Goal: Task Accomplishment & Management: Manage account settings

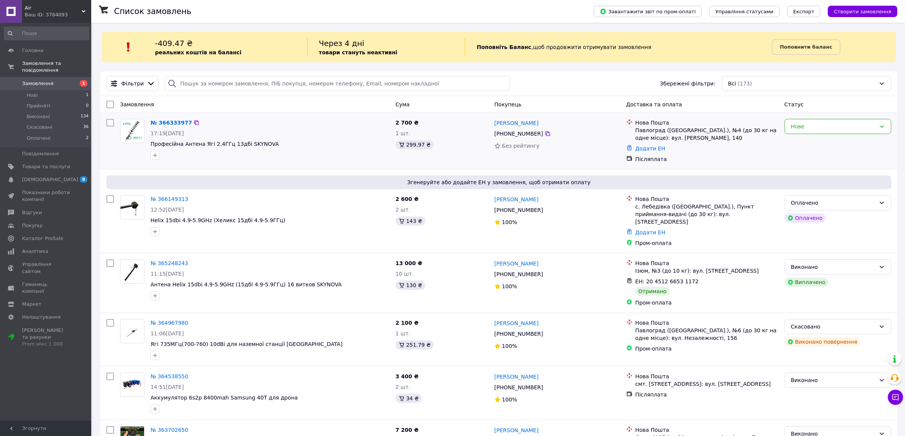
click at [817, 117] on div "Нове" at bounding box center [837, 141] width 113 height 50
click at [819, 127] on div "Нове" at bounding box center [833, 126] width 85 height 8
click at [810, 145] on li "Прийнято" at bounding box center [838, 144] width 106 height 14
click at [168, 123] on link "№ 366333977" at bounding box center [169, 123] width 38 height 6
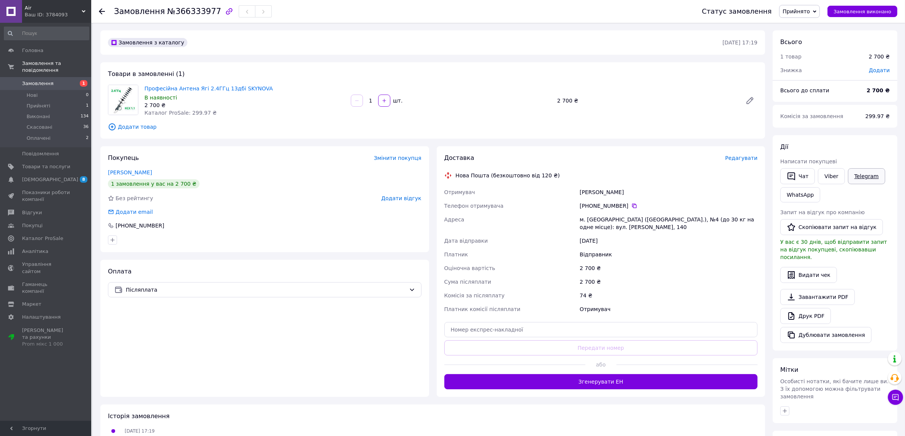
click at [848, 179] on link "Telegram" at bounding box center [866, 176] width 37 height 16
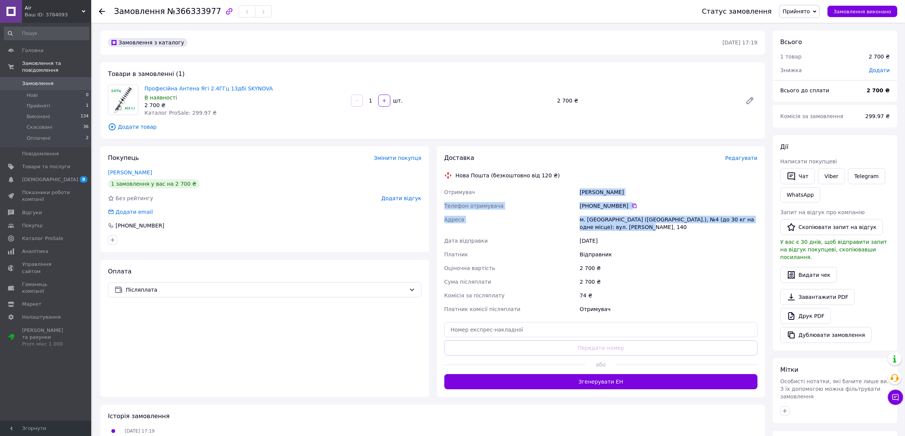
drag, startPoint x: 579, startPoint y: 192, endPoint x: 622, endPoint y: 225, distance: 54.5
click at [622, 225] on div "Отримувач Тимошенко Дмитро Телефон отримувача +380 63 590 54 12   Адреса м. Пав…" at bounding box center [601, 250] width 316 height 131
copy div "Тимошенко Дмитро Телефон отримувача +380 63 590 54 12   Адреса м. Павлоград (Дн…"
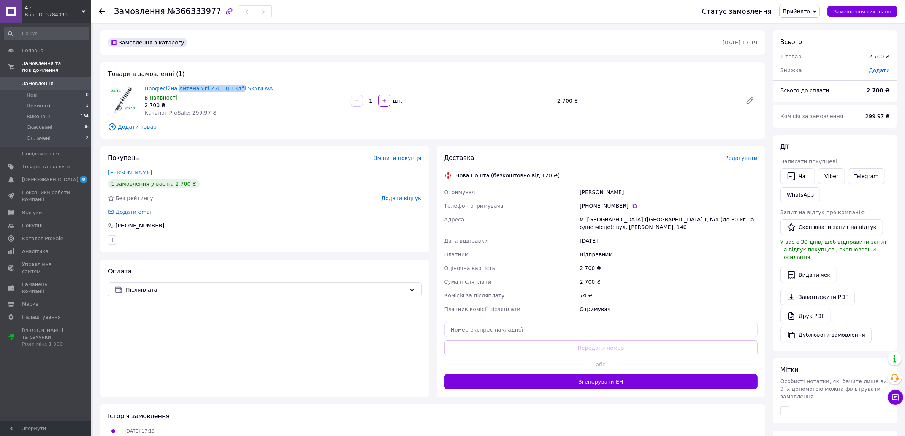
copy link "Антена Ягі 2.4ГГц 13дб"
drag, startPoint x: 175, startPoint y: 80, endPoint x: 230, endPoint y: 90, distance: 56.0
click at [230, 90] on div "Товари в замовленні (1) Професійна Антена Ягі 2.4ГГц 13дбі SKYNOVA В наявності …" at bounding box center [432, 100] width 665 height 76
click at [101, 8] on icon at bounding box center [102, 11] width 6 height 6
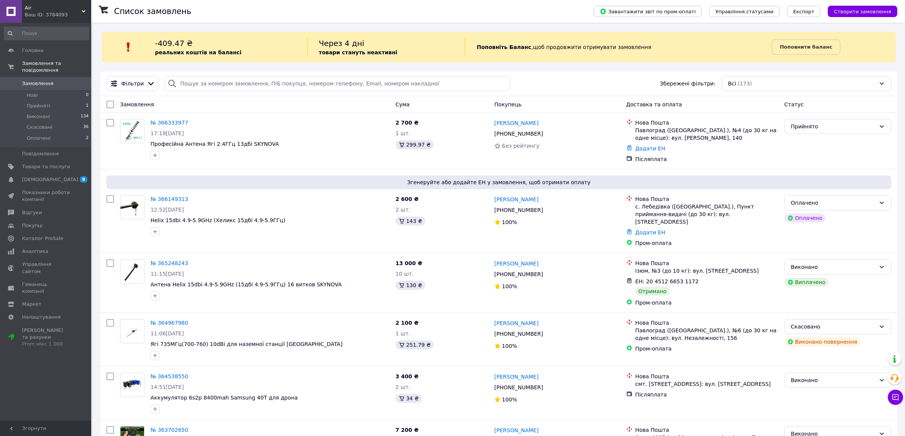
click at [68, 17] on div "Ваш ID: 3784093" at bounding box center [58, 14] width 66 height 7
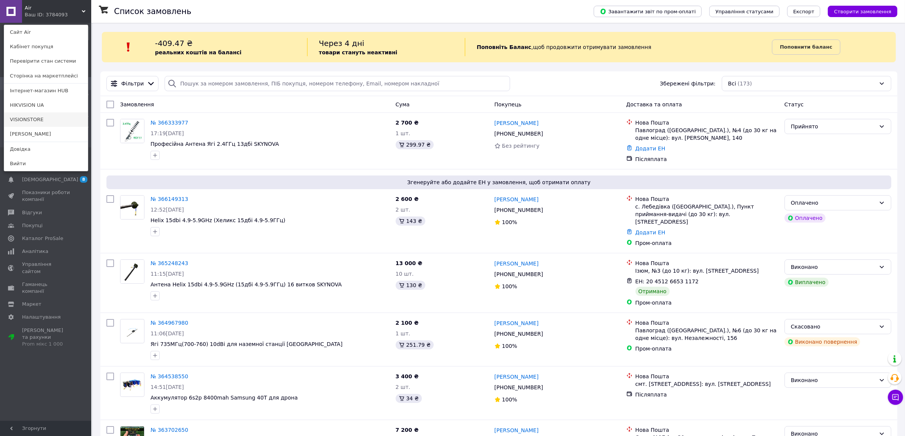
click at [46, 122] on link "VISIONSTORE" at bounding box center [46, 119] width 84 height 14
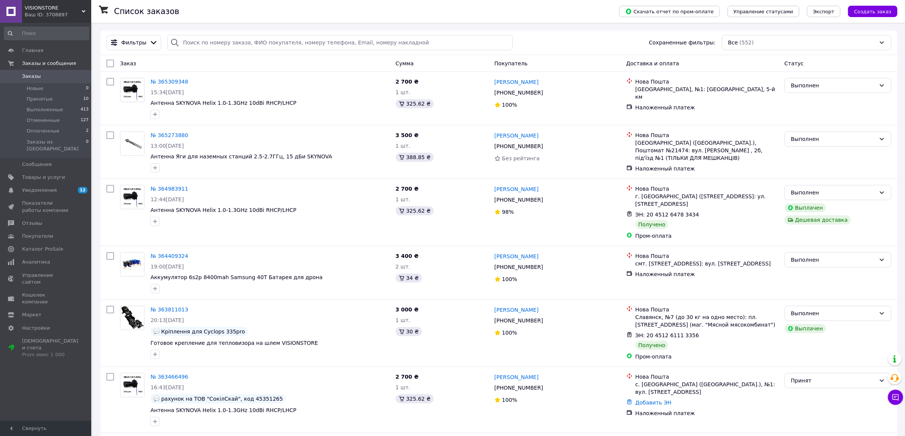
click at [68, 18] on div "Ваш ID: 3708897" at bounding box center [58, 14] width 66 height 7
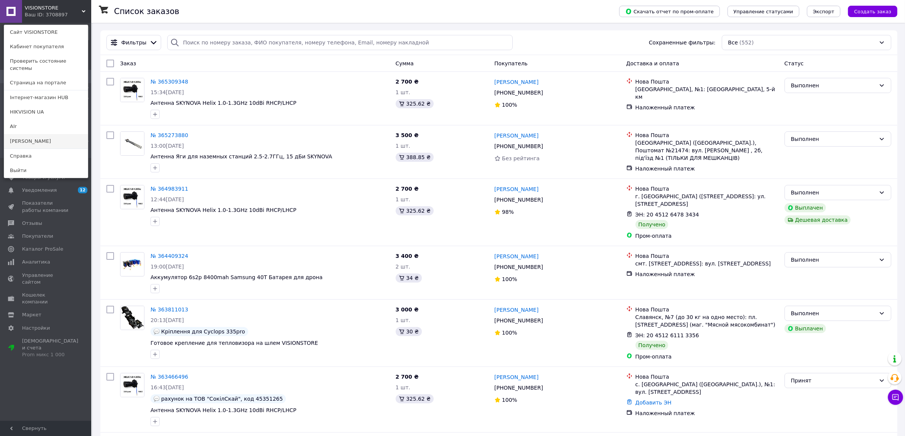
click at [43, 134] on link "[PERSON_NAME]" at bounding box center [46, 141] width 84 height 14
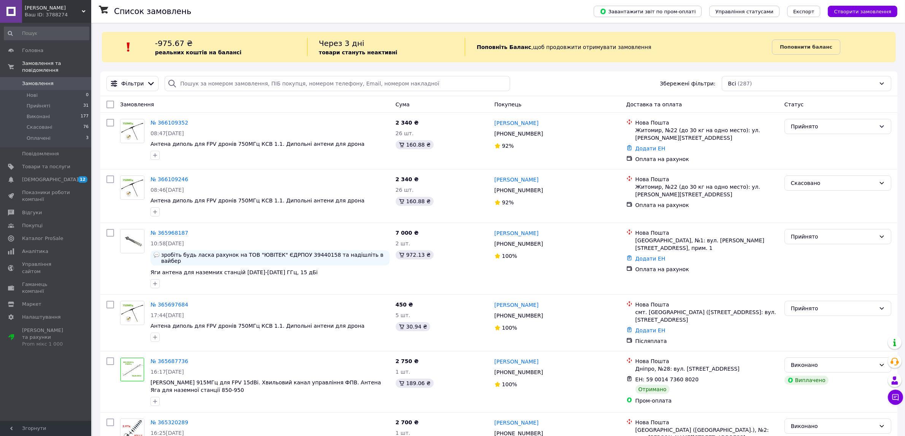
click at [6, 10] on link at bounding box center [11, 11] width 22 height 23
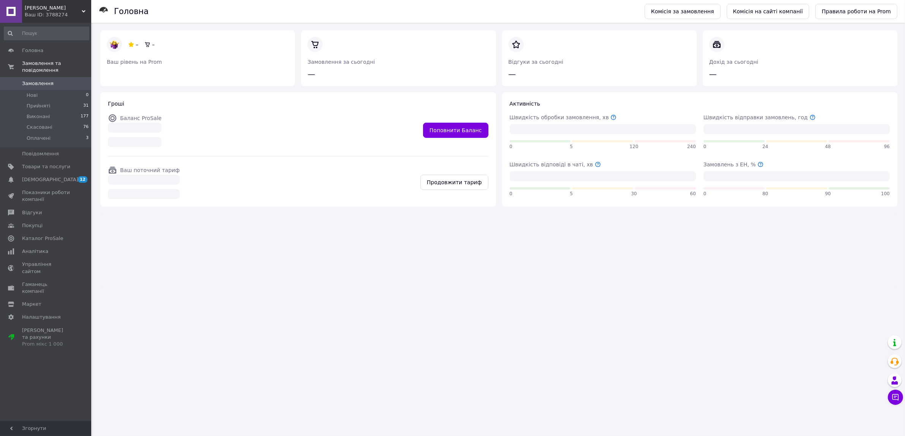
click at [321, 11] on div "Головна" at bounding box center [375, 11] width 523 height 23
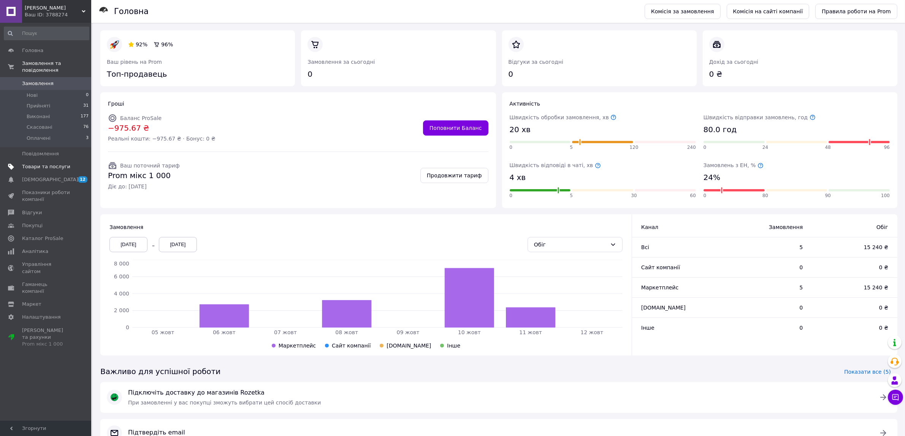
click at [43, 160] on link "Товари та послуги" at bounding box center [46, 166] width 93 height 13
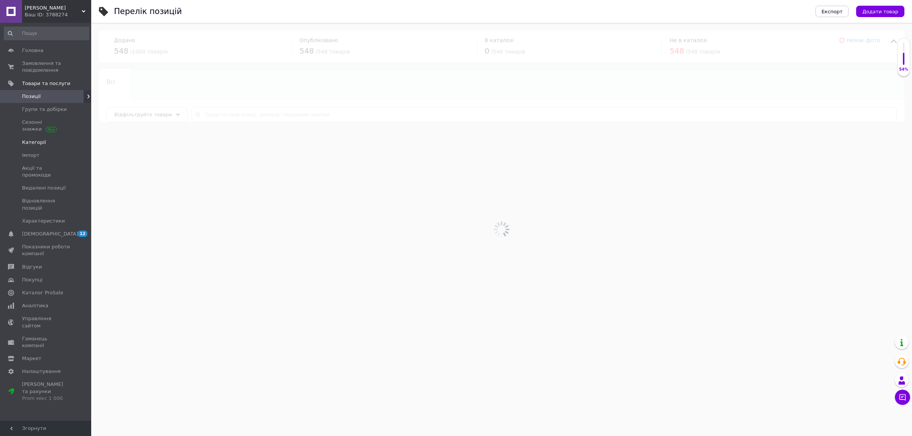
click at [35, 138] on link "Категорії" at bounding box center [46, 142] width 93 height 13
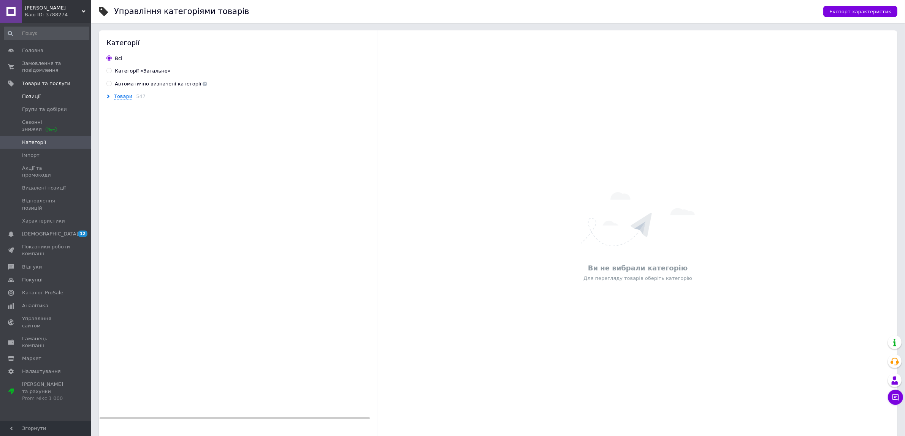
click at [35, 101] on link "Позиції" at bounding box center [46, 96] width 93 height 13
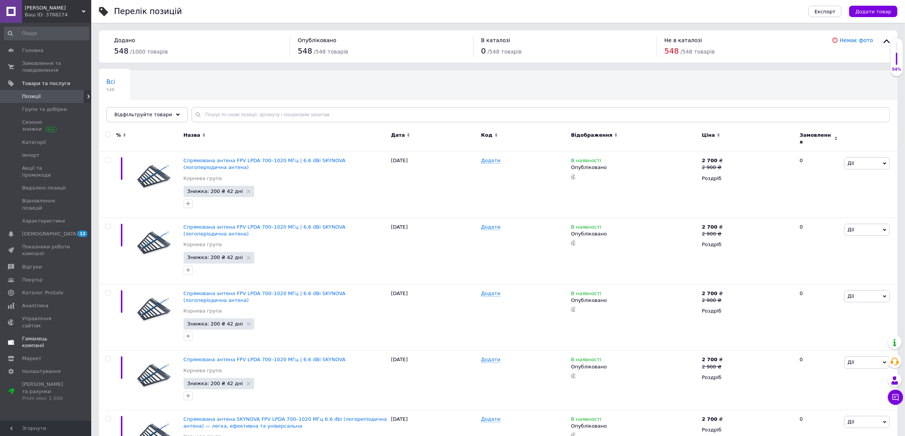
click at [29, 335] on span "Гаманець компанії" at bounding box center [46, 342] width 48 height 14
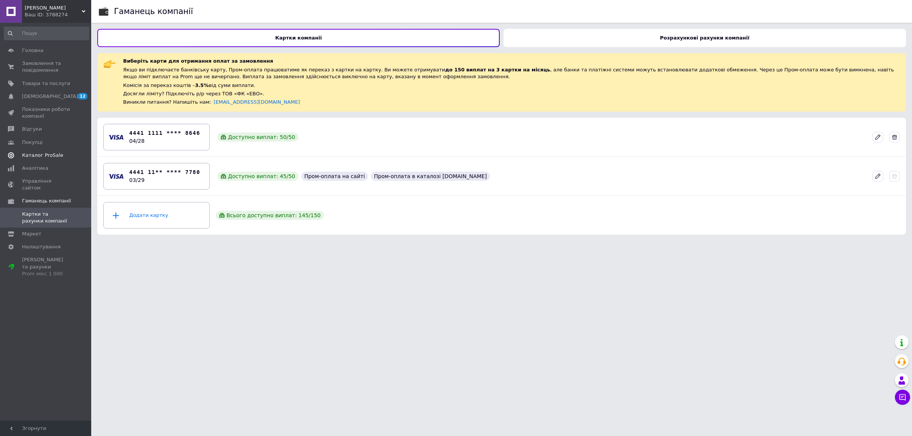
click at [32, 157] on span "Каталог ProSale" at bounding box center [42, 155] width 41 height 7
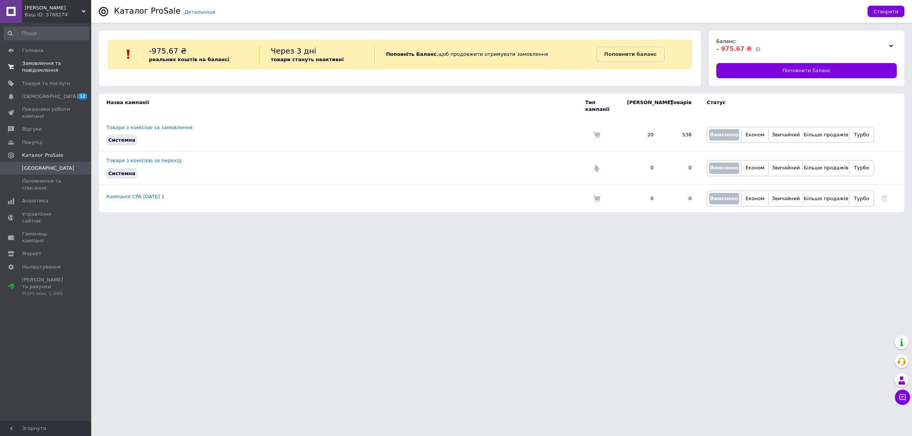
click at [54, 64] on span "Замовлення та повідомлення" at bounding box center [46, 67] width 48 height 14
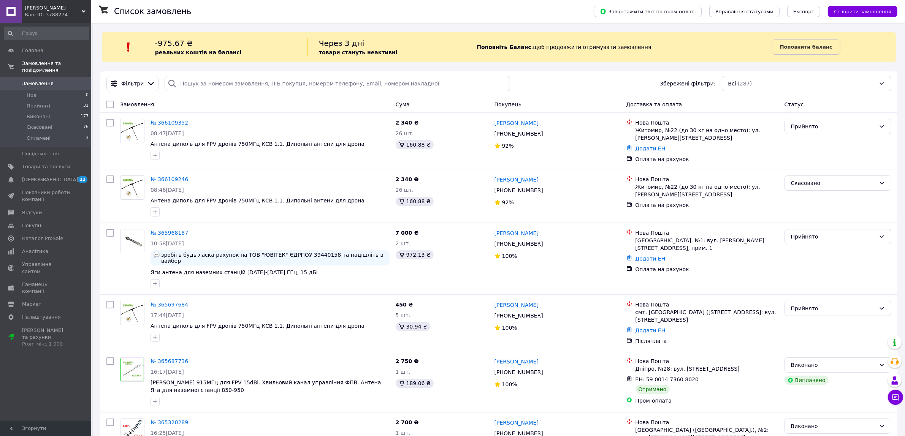
click at [806, 44] on b "Поповнити баланс" at bounding box center [806, 47] width 52 height 6
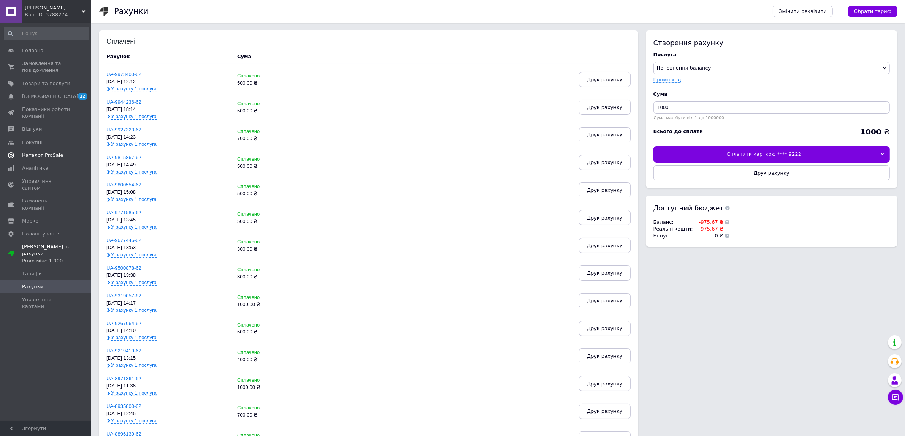
click at [44, 152] on span "Каталог ProSale" at bounding box center [42, 155] width 41 height 7
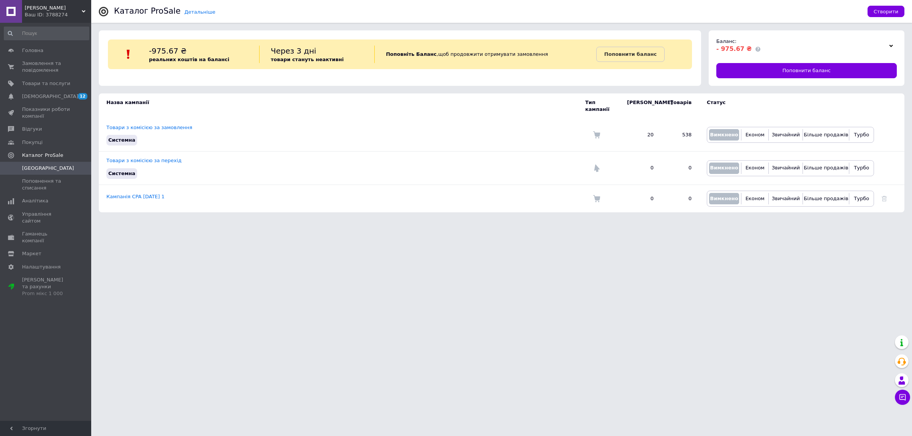
click at [69, 17] on div "Ваш ID: 3788274" at bounding box center [58, 14] width 66 height 7
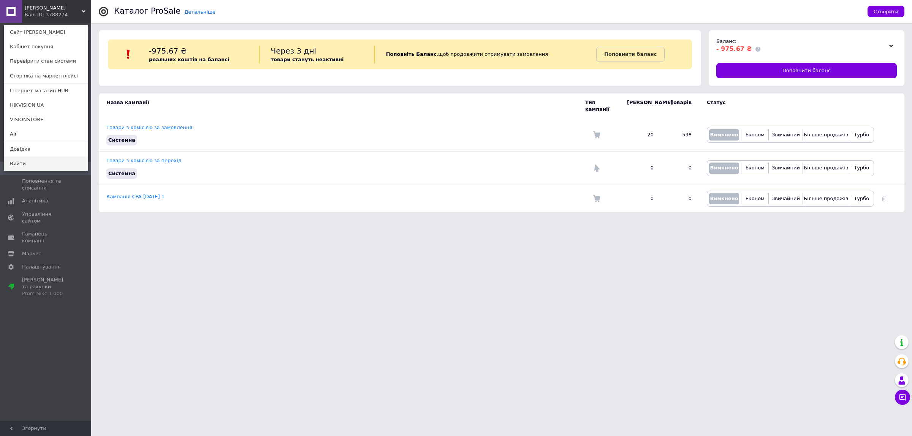
click at [39, 165] on link "Вийти" at bounding box center [46, 164] width 84 height 14
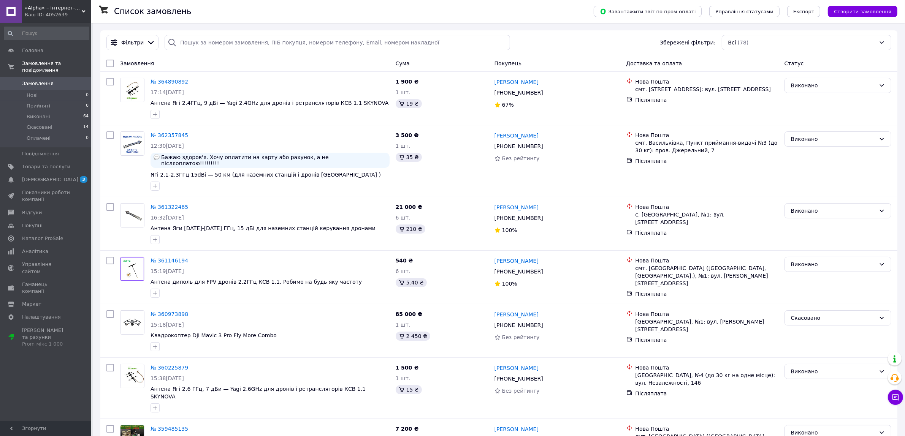
click at [70, 14] on div "Ваш ID: 4052639" at bounding box center [58, 14] width 66 height 7
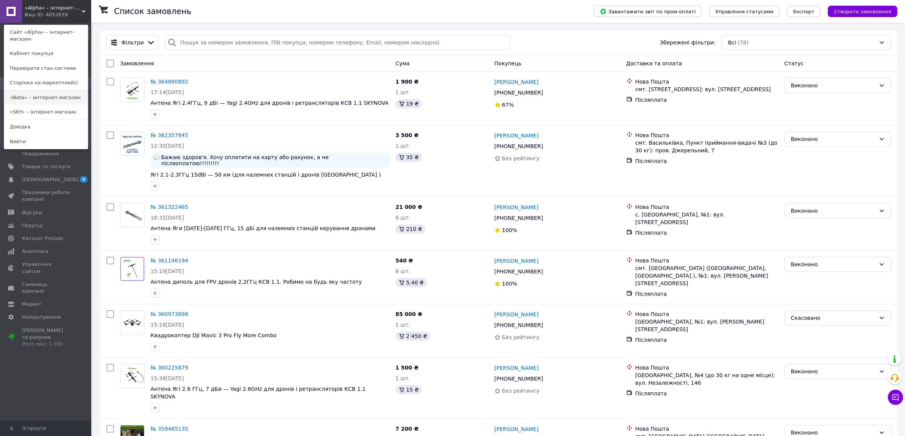
click at [58, 92] on link "«Beta» – интернет-магазин" at bounding box center [46, 97] width 84 height 14
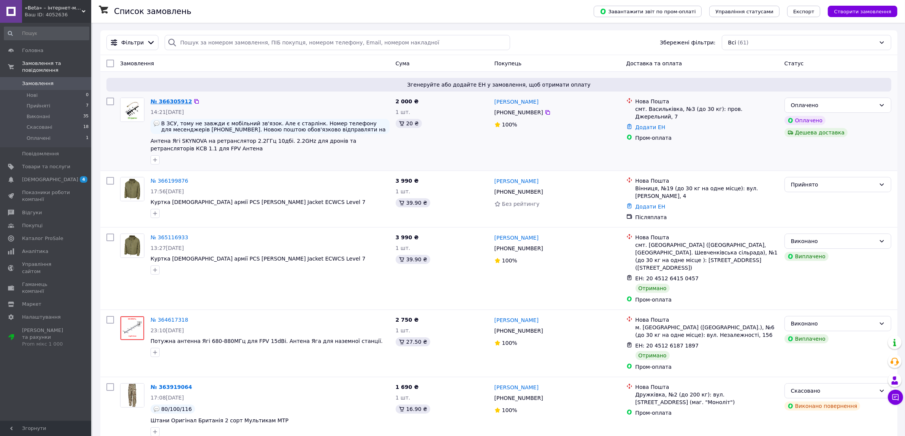
click at [163, 103] on link "№ 366305912" at bounding box center [170, 101] width 41 height 6
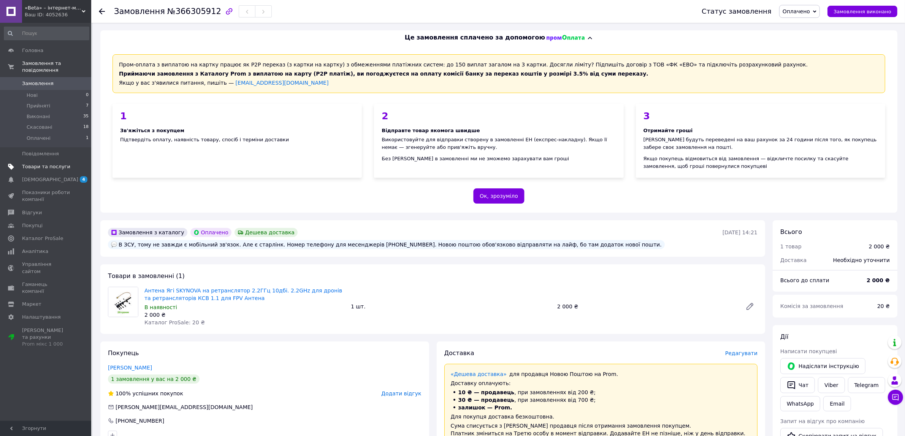
click at [39, 163] on span "Товари та послуги" at bounding box center [46, 166] width 48 height 7
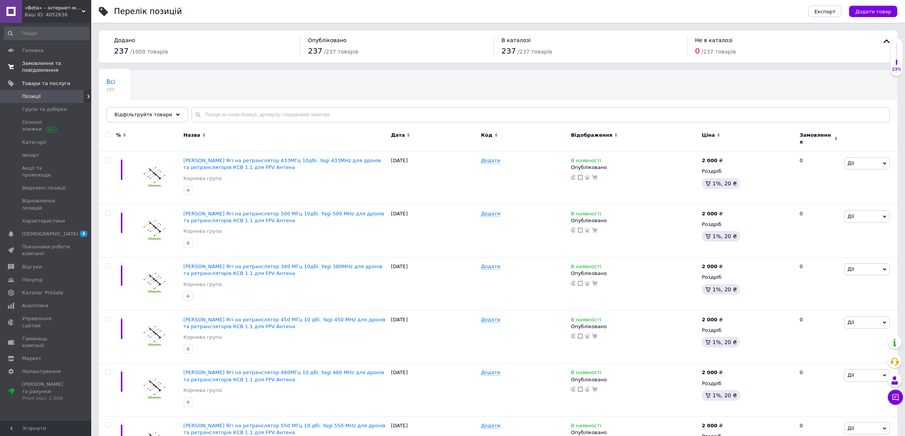
click at [58, 65] on span "Замовлення та повідомлення" at bounding box center [46, 67] width 48 height 14
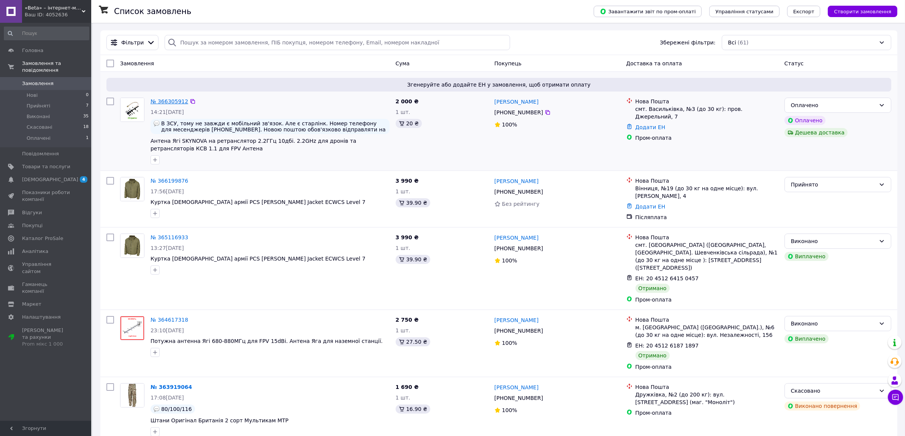
click at [174, 101] on link "№ 366305912" at bounding box center [169, 101] width 38 height 6
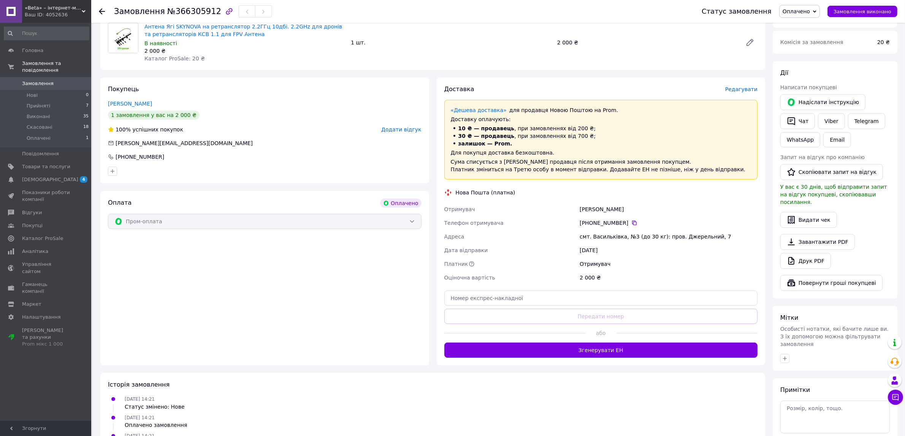
scroll to position [301, 0]
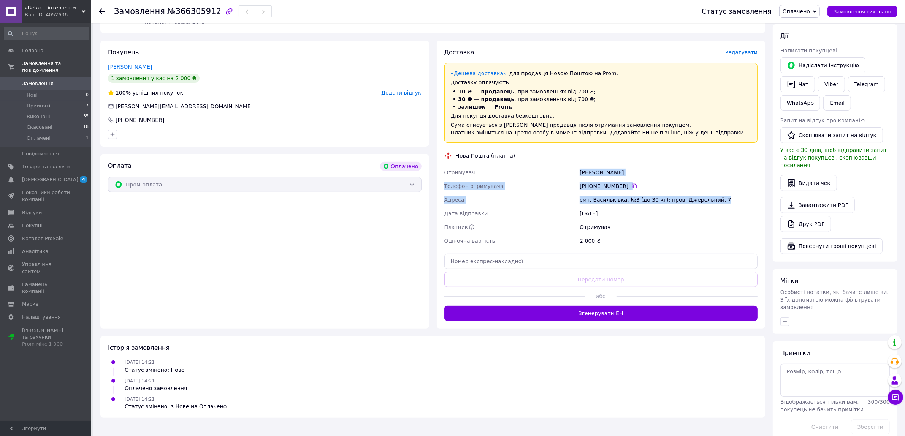
drag, startPoint x: 583, startPoint y: 173, endPoint x: 714, endPoint y: 202, distance: 134.2
click at [714, 202] on div "Отримувач Березовський Михайло Телефон отримувача +380 63 688 40 71   Адреса см…" at bounding box center [601, 207] width 316 height 82
copy div "Отримувач Березовський Михайло Телефон отримувача +380 63 688 40 71   Адреса см…"
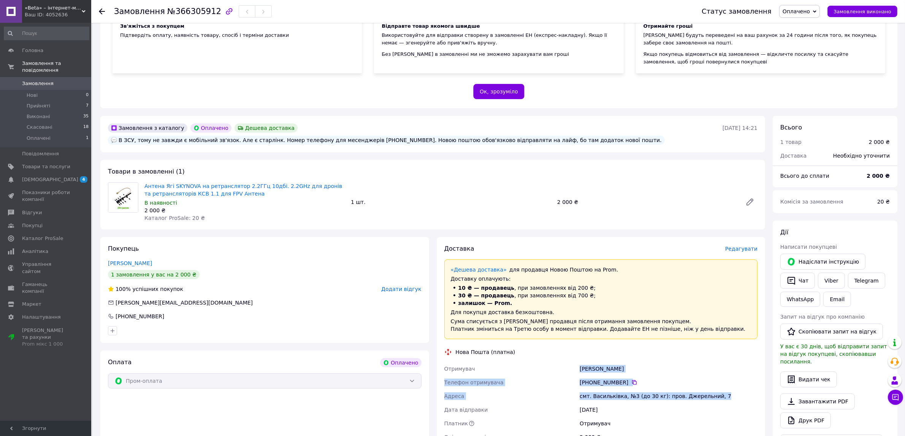
scroll to position [16, 0]
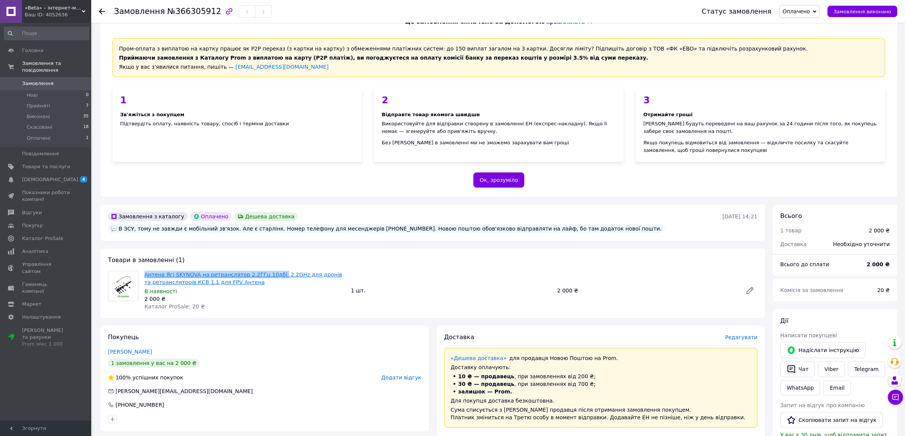
copy link "Антена Ягі SKYNOVA на ретранслятор 2.2ГГц 10дбі."
drag, startPoint x: 141, startPoint y: 272, endPoint x: 269, endPoint y: 274, distance: 127.3
click at [269, 274] on div "Антена Ягі SKYNOVA на ретранслятор 2.2ГГц 10дбі. 2.2GHz для дронів та ретрансля…" at bounding box center [244, 290] width 206 height 43
click at [98, 10] on div "Замовлення №366305912 Статус замовлення Оплачено Прийнято Виконано Скасовано За…" at bounding box center [497, 11] width 813 height 23
click at [74, 8] on span "«Beta» – інтернет-магазин" at bounding box center [53, 8] width 57 height 7
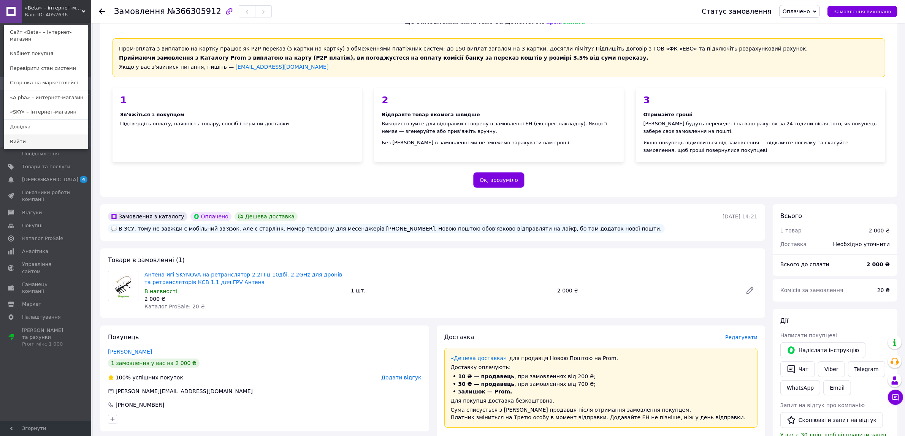
click at [51, 135] on link "Вийти" at bounding box center [46, 142] width 84 height 14
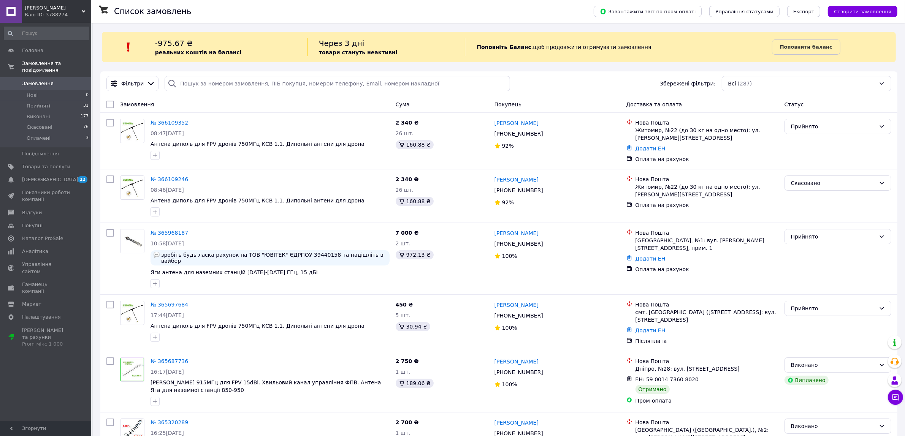
click at [58, 12] on div "Ваш ID: 3788274" at bounding box center [58, 14] width 66 height 7
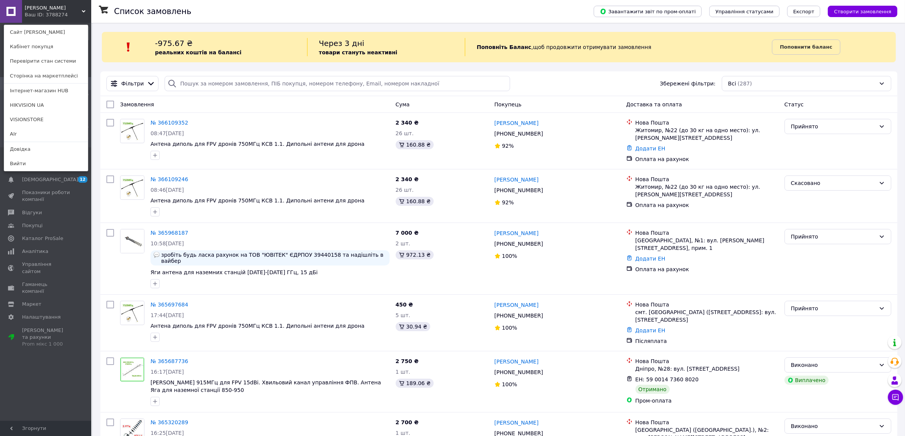
click at [100, 110] on div "Замовлення Cума Покупець Доставка та оплата Статус" at bounding box center [498, 104] width 797 height 17
click at [88, 12] on div "Shelly Ваш ID: 3788274 Сайт Shelly Кабінет покупця Перевірити стан системи Стор…" at bounding box center [45, 11] width 91 height 23
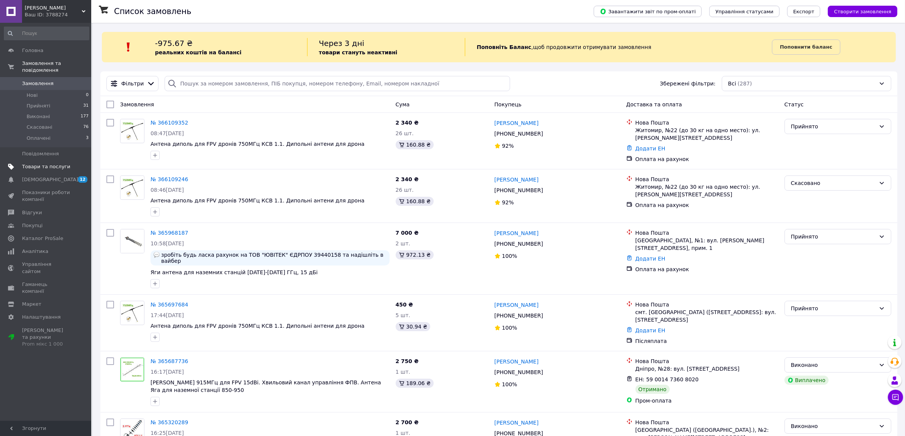
click at [55, 164] on link "Товари та послуги" at bounding box center [46, 166] width 93 height 13
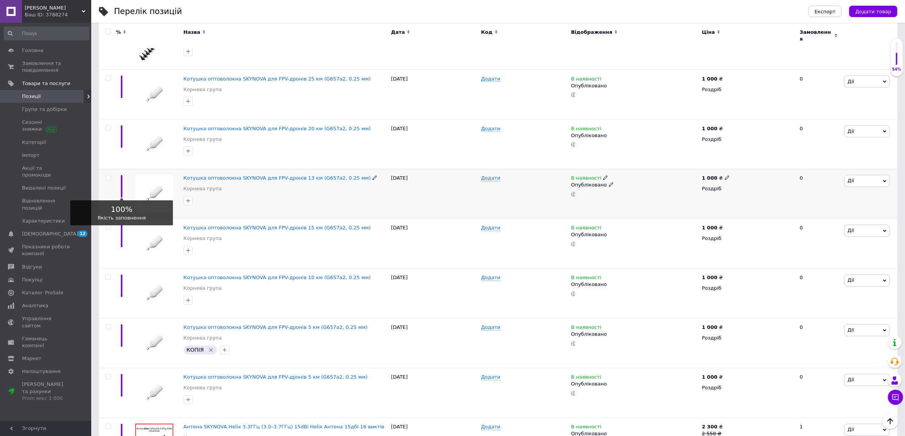
scroll to position [1655, 0]
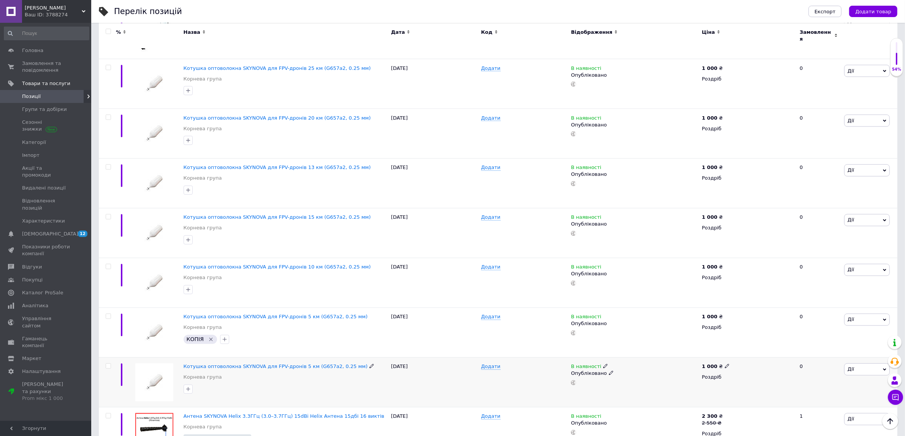
click at [106, 364] on input "checkbox" at bounding box center [108, 366] width 5 height 5
checkbox input "true"
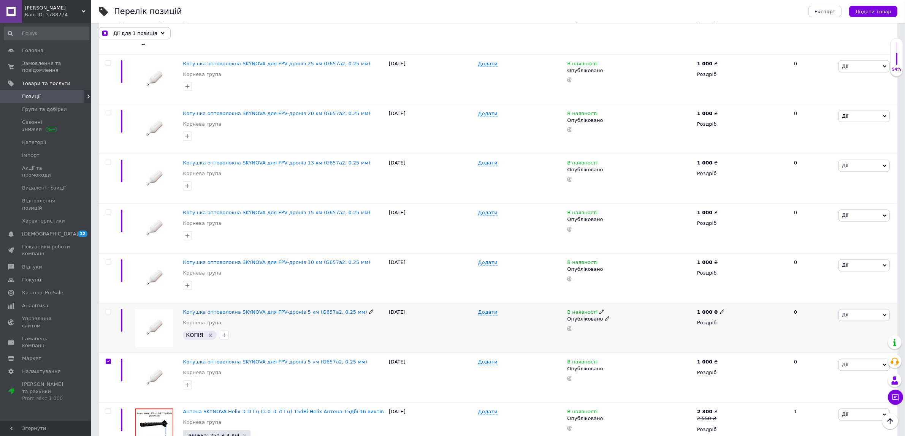
click at [110, 310] on input "checkbox" at bounding box center [108, 312] width 5 height 5
checkbox input "true"
click at [109, 254] on div at bounding box center [107, 279] width 17 height 50
checkbox input "true"
click at [108, 260] on input "checkbox" at bounding box center [108, 262] width 5 height 5
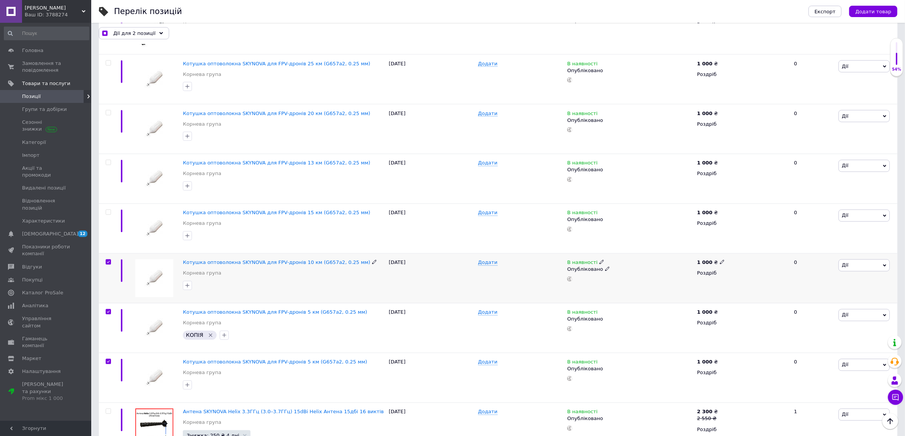
checkbox input "true"
click at [107, 210] on input "checkbox" at bounding box center [108, 212] width 5 height 5
checkbox input "true"
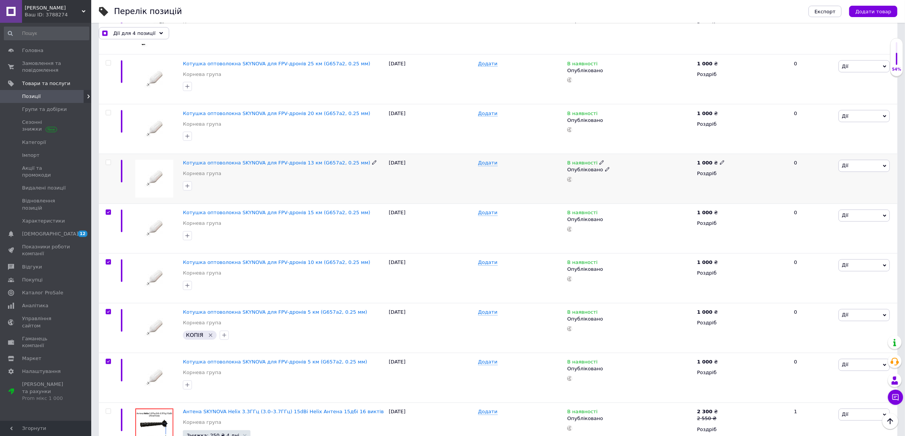
click at [108, 160] on input "checkbox" at bounding box center [108, 162] width 5 height 5
checkbox input "true"
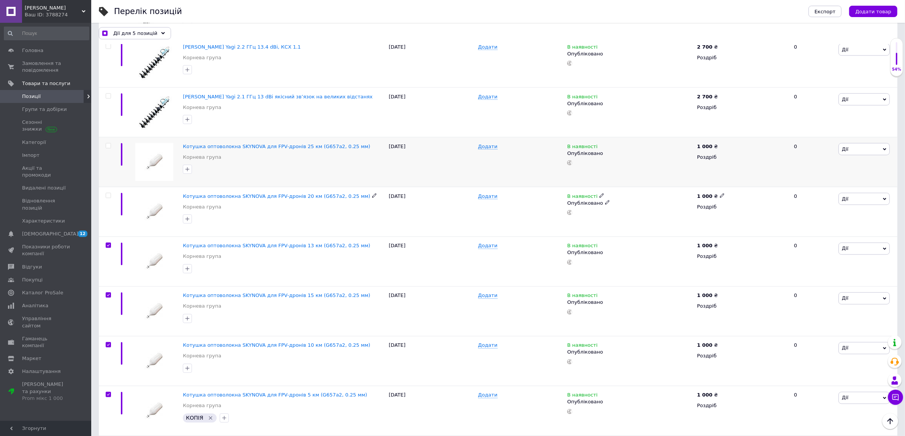
scroll to position [1512, 0]
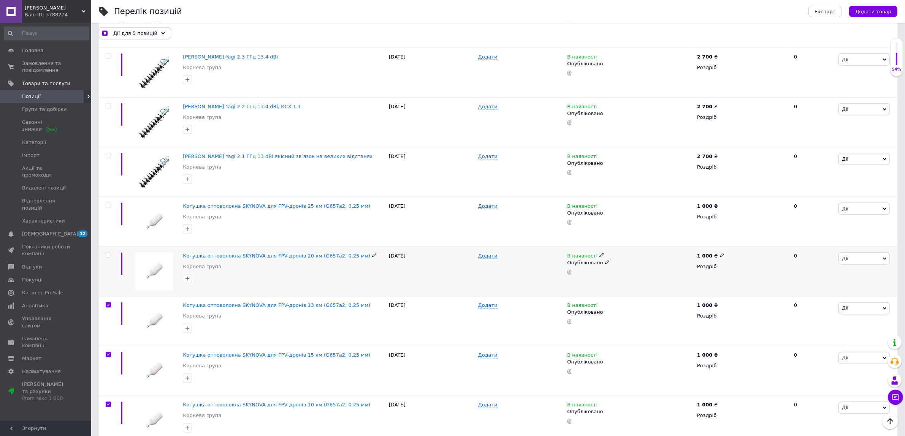
click at [105, 253] on div at bounding box center [108, 255] width 15 height 5
checkbox input "true"
click at [107, 253] on input "checkbox" at bounding box center [108, 255] width 5 height 5
checkbox input "true"
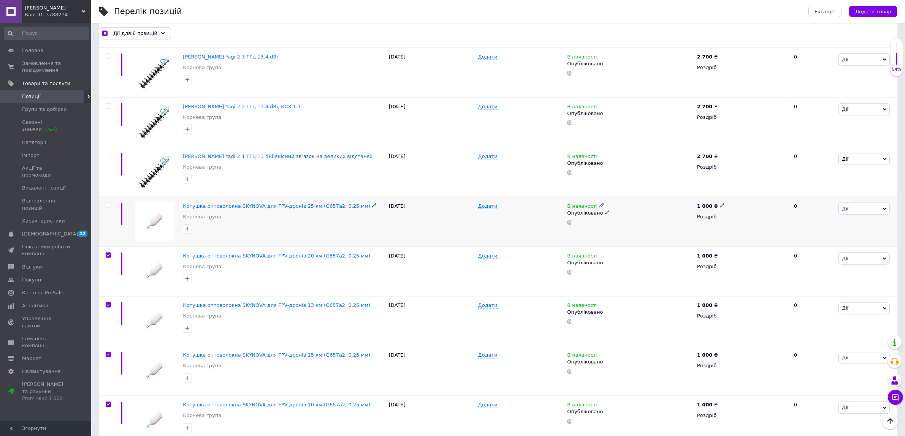
drag, startPoint x: 107, startPoint y: 182, endPoint x: 107, endPoint y: 177, distance: 4.9
click at [107, 203] on input "checkbox" at bounding box center [108, 205] width 5 height 5
checkbox input "true"
click at [108, 147] on div at bounding box center [107, 172] width 17 height 50
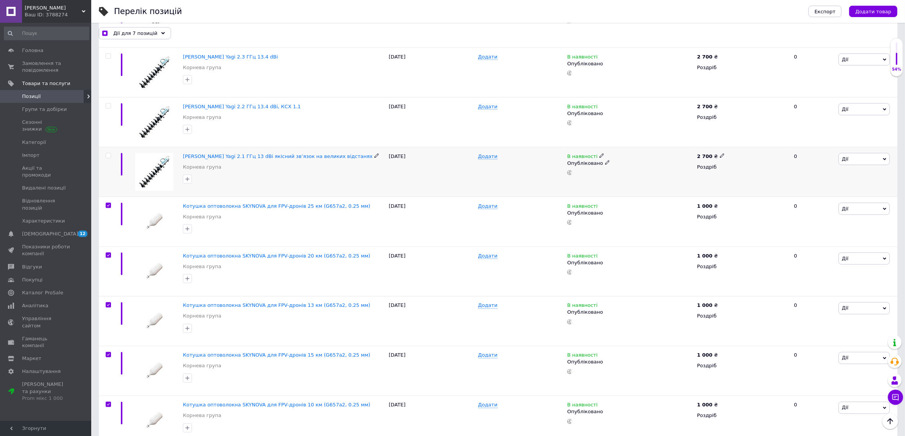
checkbox input "true"
click at [108, 153] on input "checkbox" at bounding box center [108, 155] width 5 height 5
checkbox input "true"
click at [107, 98] on div at bounding box center [107, 123] width 17 height 50
checkbox input "true"
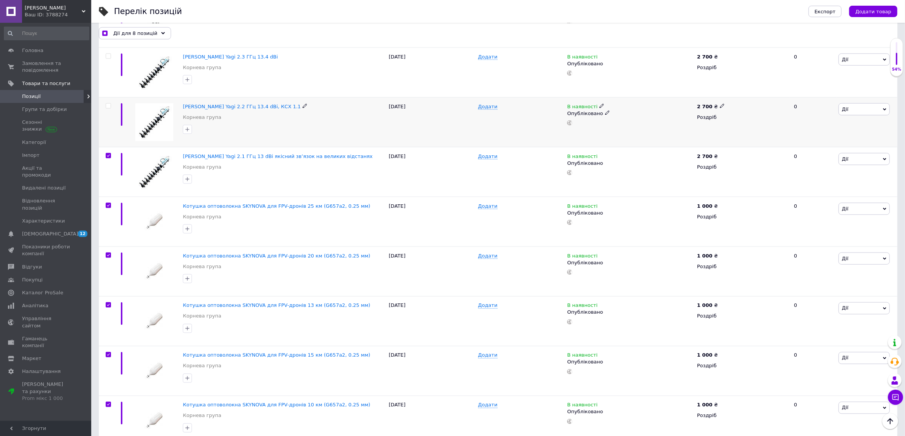
click at [107, 104] on input "checkbox" at bounding box center [108, 106] width 5 height 5
checkbox input "true"
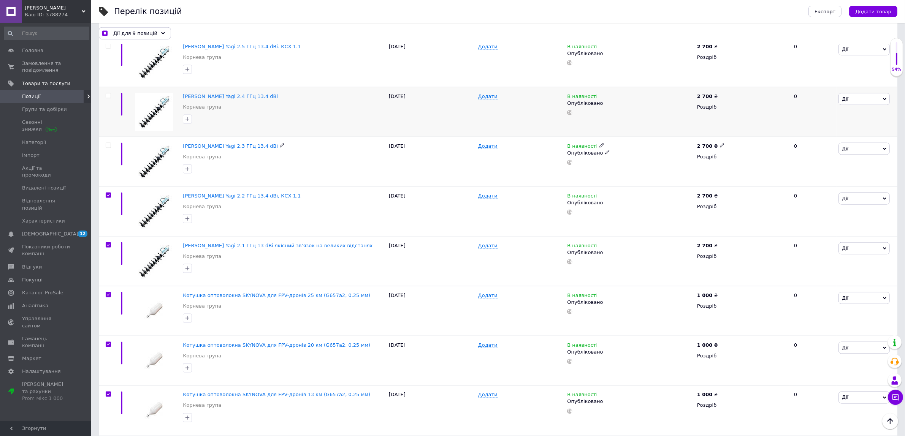
scroll to position [1417, 0]
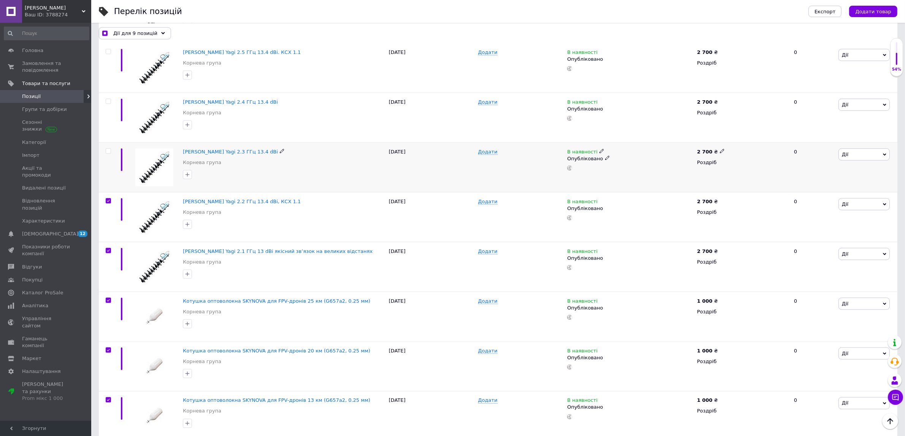
click at [106, 149] on input "checkbox" at bounding box center [108, 151] width 5 height 5
checkbox input "true"
click at [107, 99] on input "checkbox" at bounding box center [108, 101] width 5 height 5
checkbox input "true"
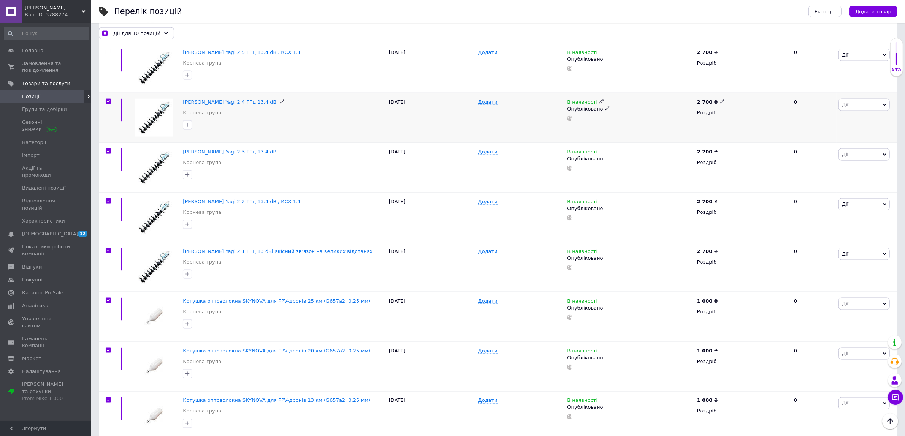
checkbox input "true"
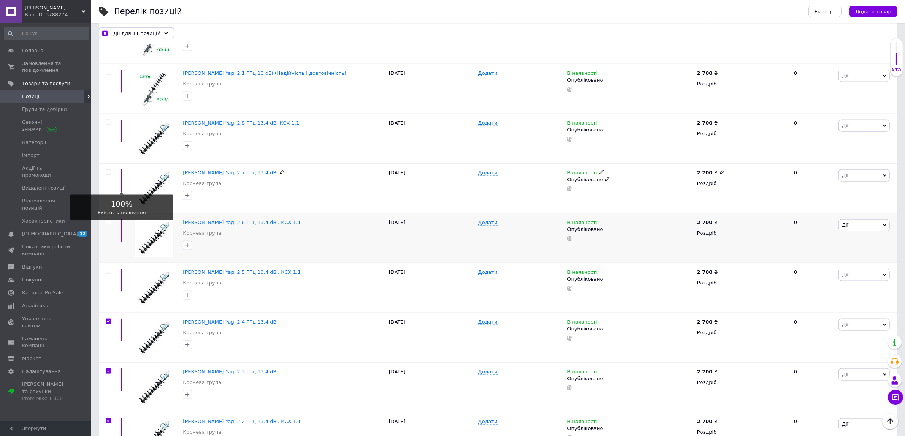
scroll to position [1180, 0]
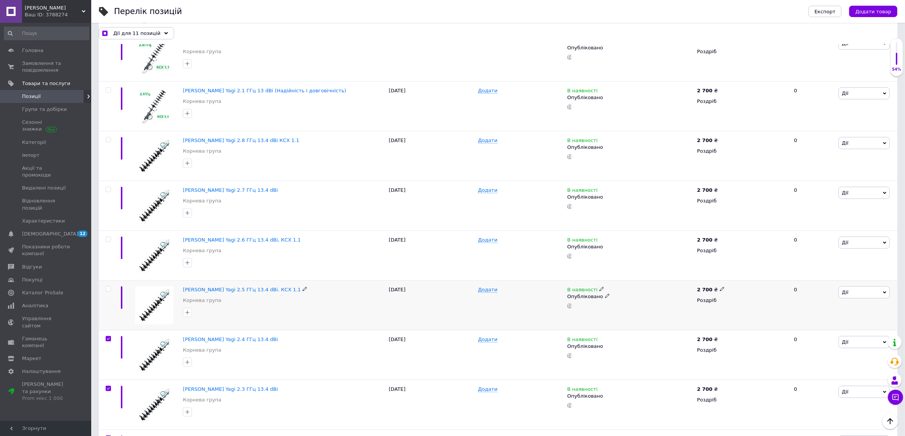
click at [107, 287] on input "checkbox" at bounding box center [108, 289] width 5 height 5
checkbox input "true"
click at [108, 237] on input "checkbox" at bounding box center [108, 239] width 5 height 5
checkbox input "true"
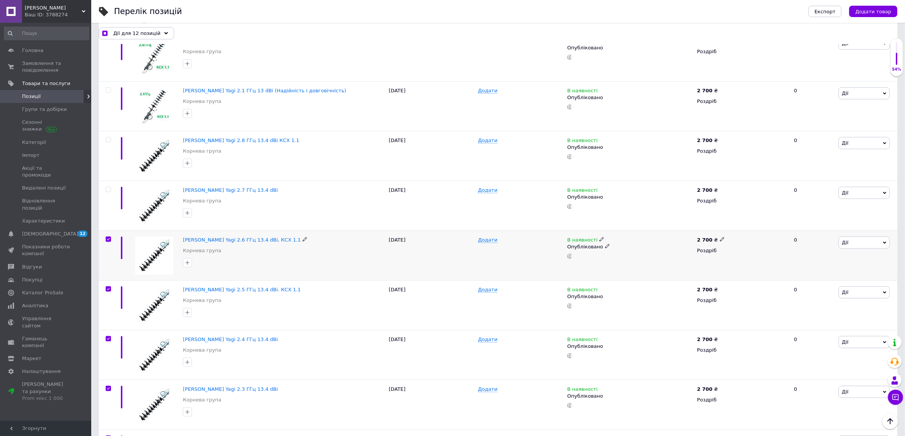
checkbox input "true"
click at [109, 187] on input "checkbox" at bounding box center [108, 189] width 5 height 5
checkbox input "true"
click at [109, 131] on div at bounding box center [107, 156] width 17 height 50
checkbox input "true"
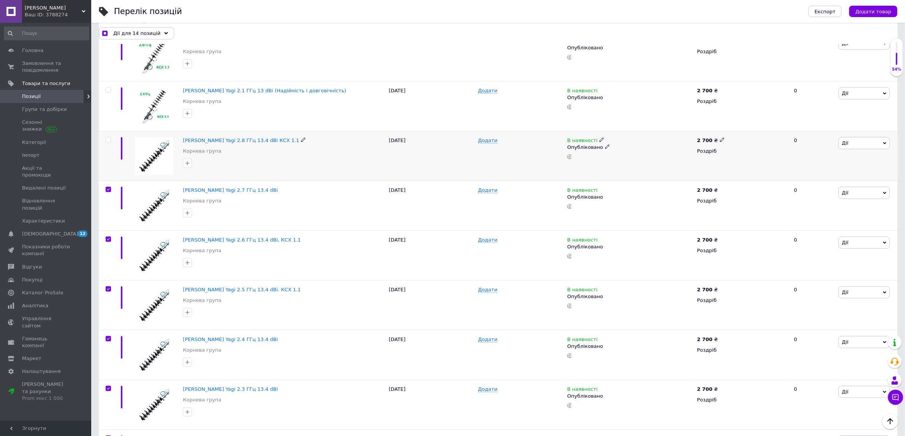
click at [111, 137] on span at bounding box center [108, 139] width 5 height 5
click at [111, 138] on input "checkbox" at bounding box center [108, 140] width 5 height 5
checkbox input "true"
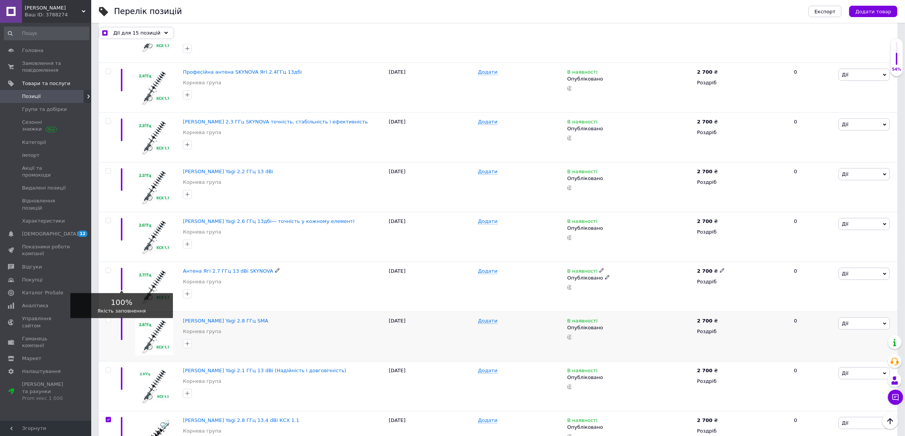
scroll to position [895, 0]
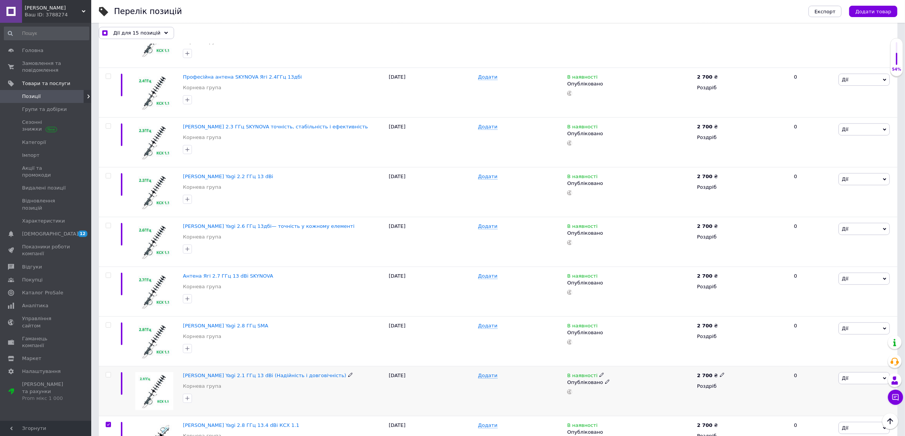
click at [107, 373] on input "checkbox" at bounding box center [108, 375] width 5 height 5
checkbox input "true"
click at [108, 323] on input "checkbox" at bounding box center [108, 325] width 5 height 5
checkbox input "true"
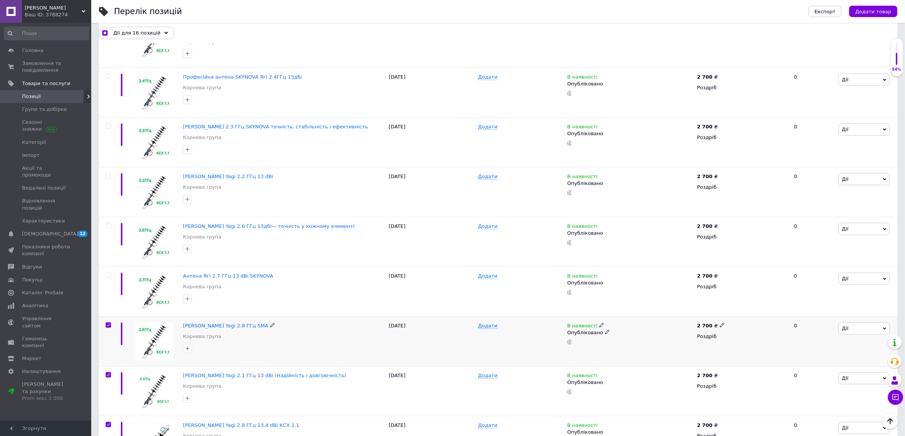
checkbox input "true"
click at [108, 273] on input "checkbox" at bounding box center [108, 275] width 5 height 5
checkbox input "true"
click at [107, 223] on input "checkbox" at bounding box center [108, 225] width 5 height 5
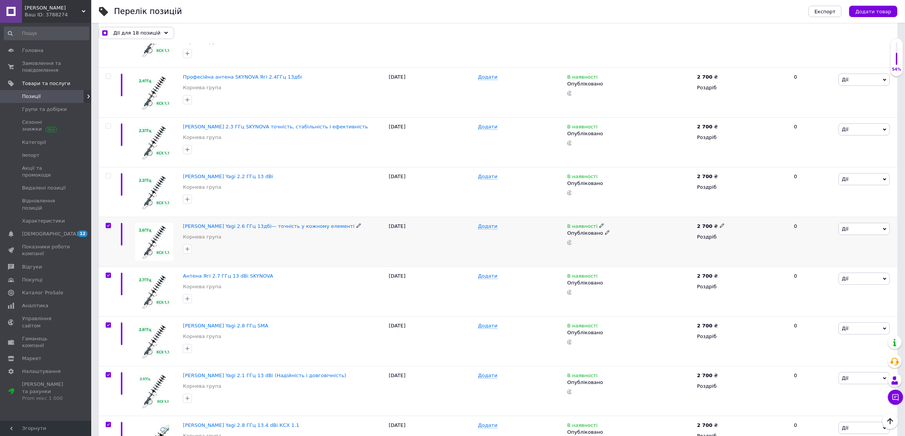
checkbox input "true"
click at [109, 174] on input "checkbox" at bounding box center [108, 176] width 5 height 5
checkbox input "true"
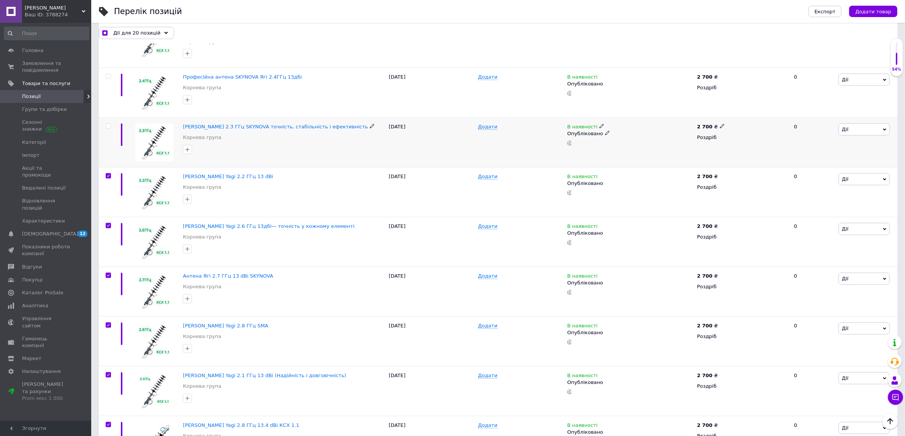
click at [108, 124] on input "checkbox" at bounding box center [108, 126] width 5 height 5
checkbox input "true"
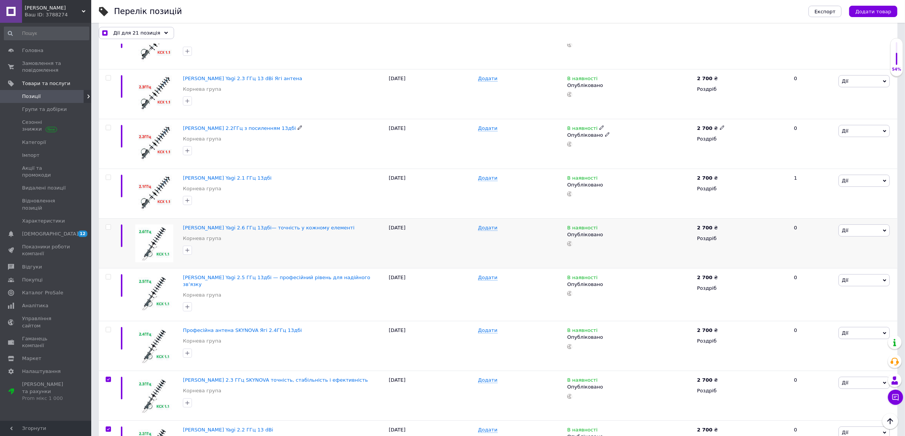
scroll to position [610, 0]
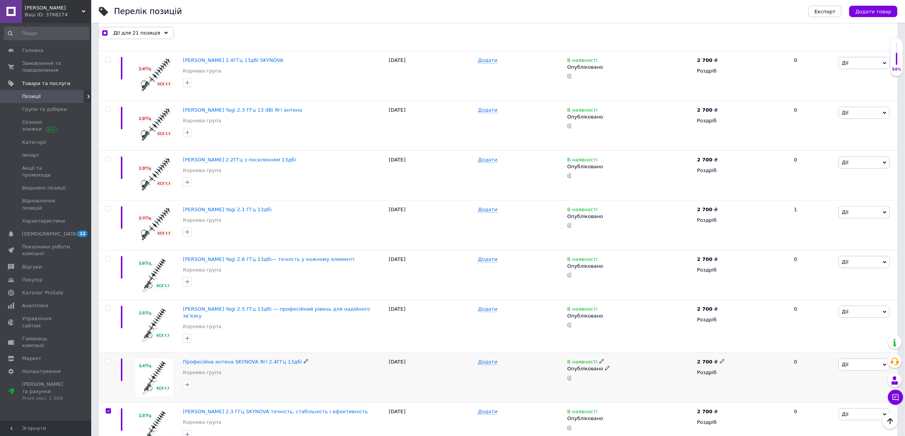
click at [109, 359] on input "checkbox" at bounding box center [108, 361] width 5 height 5
checkbox input "true"
click at [106, 306] on input "checkbox" at bounding box center [108, 308] width 5 height 5
checkbox input "true"
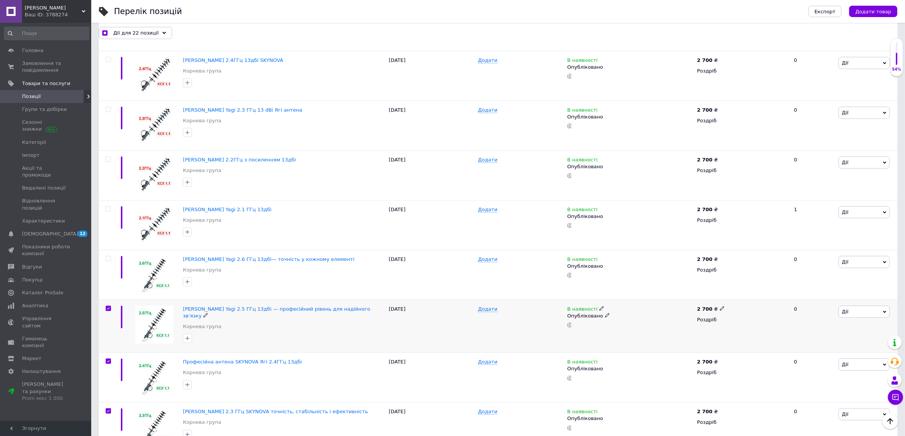
checkbox input "true"
click at [107, 256] on input "checkbox" at bounding box center [108, 258] width 5 height 5
checkbox input "true"
click at [109, 207] on input "checkbox" at bounding box center [108, 209] width 5 height 5
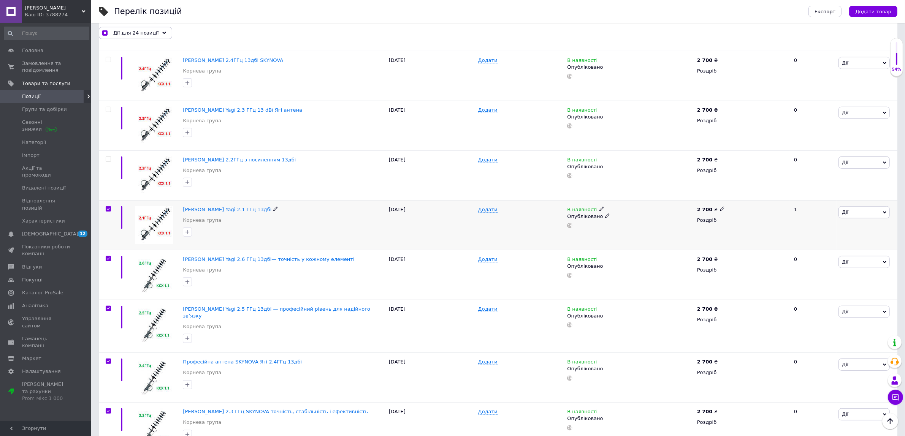
checkbox input "true"
click at [106, 157] on input "checkbox" at bounding box center [108, 159] width 5 height 5
checkbox input "true"
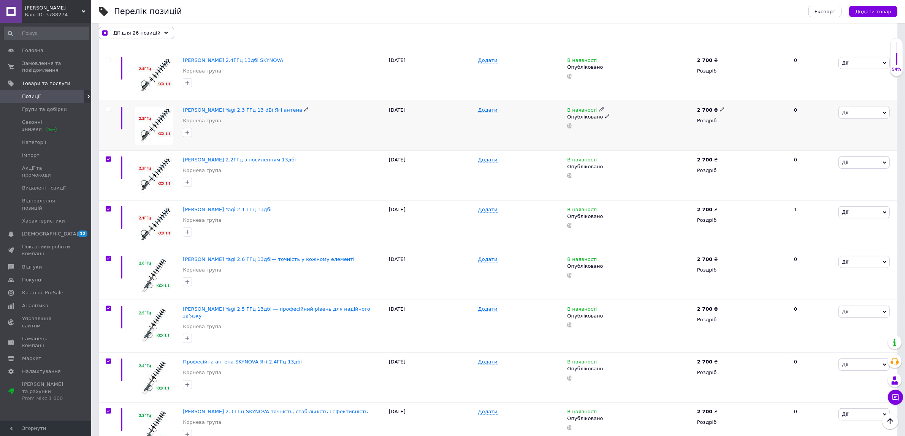
click at [108, 107] on input "checkbox" at bounding box center [108, 109] width 5 height 5
checkbox input "true"
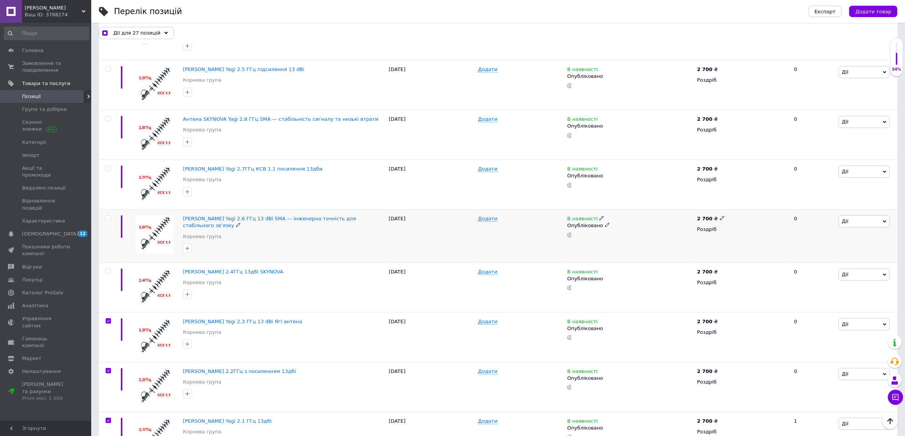
scroll to position [372, 0]
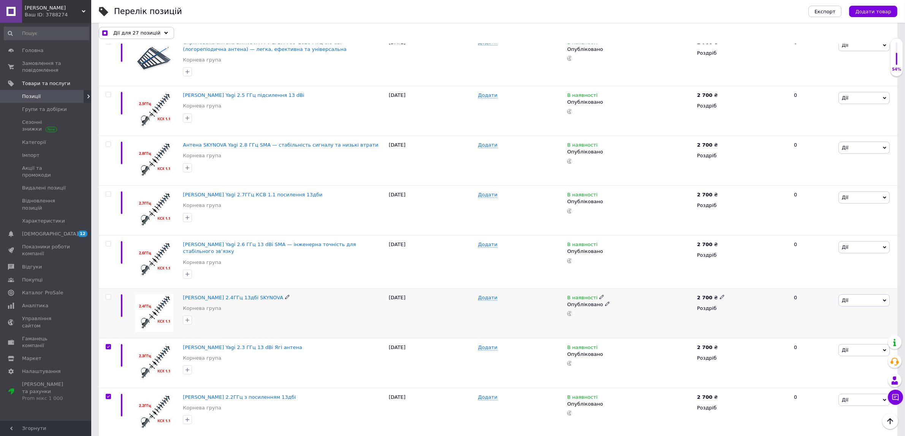
drag, startPoint x: 107, startPoint y: 278, endPoint x: 107, endPoint y: 268, distance: 9.9
click at [107, 288] on div at bounding box center [107, 313] width 17 height 50
checkbox input "true"
click at [110, 295] on input "checkbox" at bounding box center [108, 297] width 5 height 5
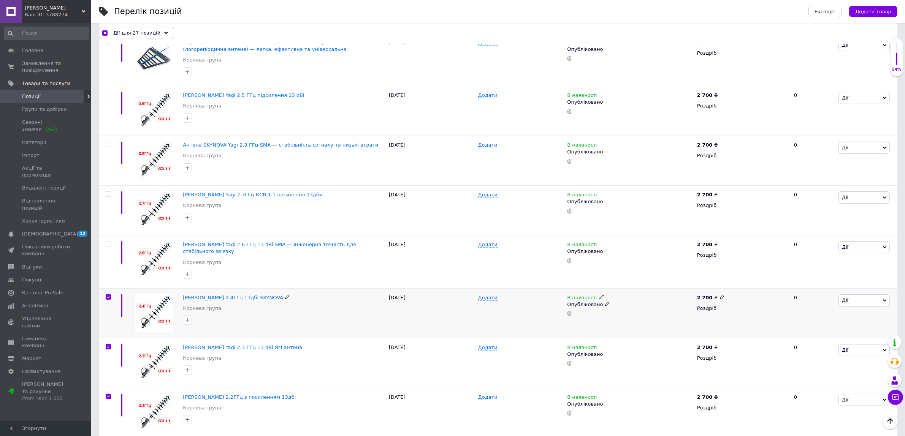
checkbox input "true"
click at [109, 242] on input "checkbox" at bounding box center [108, 244] width 5 height 5
checkbox input "true"
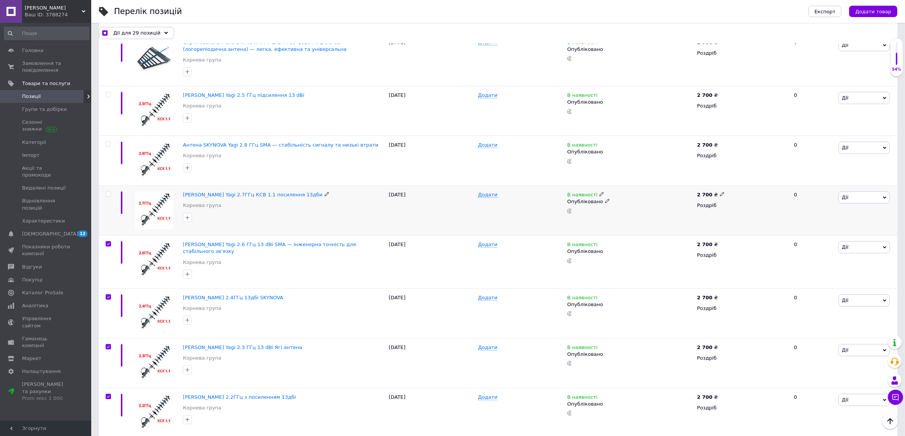
click at [109, 192] on input "checkbox" at bounding box center [108, 194] width 5 height 5
checkbox input "true"
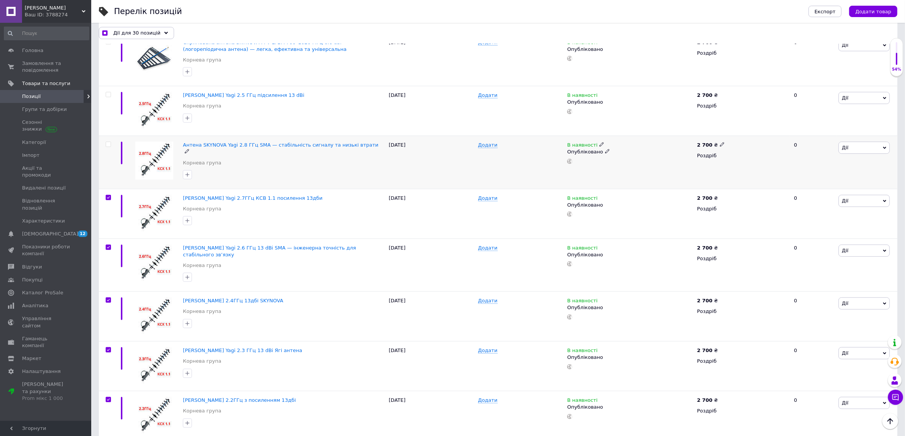
click at [109, 142] on input "checkbox" at bounding box center [108, 144] width 5 height 5
checkbox input "true"
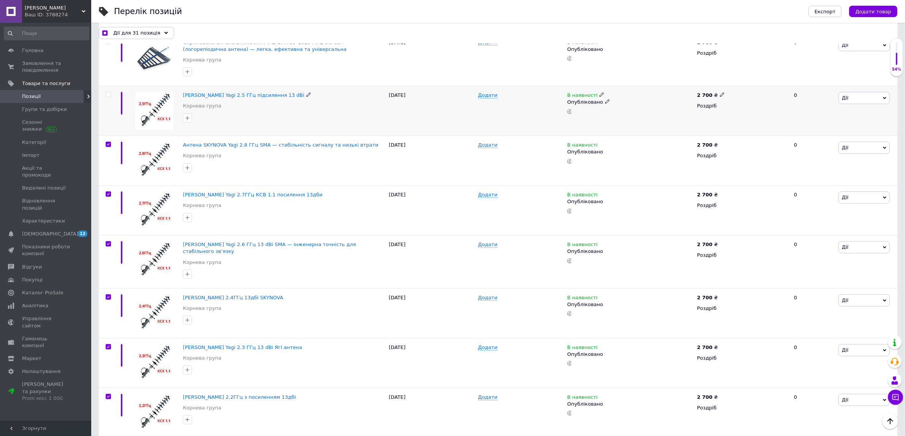
click at [106, 92] on input "checkbox" at bounding box center [108, 94] width 5 height 5
checkbox input "true"
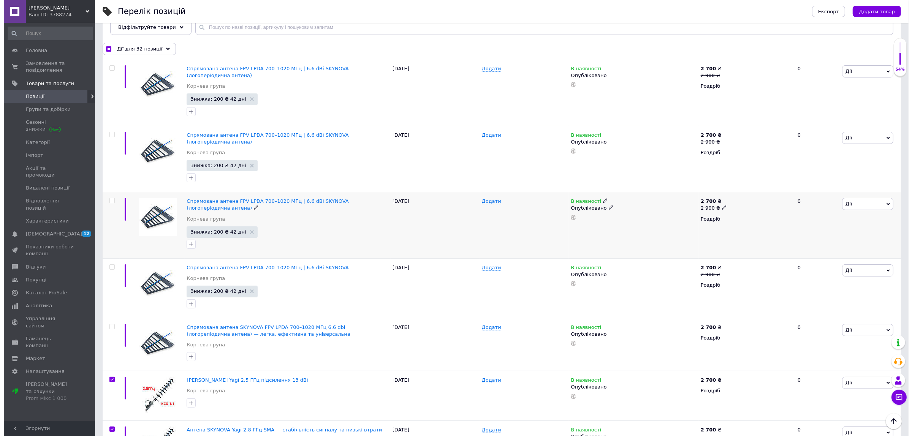
scroll to position [0, 0]
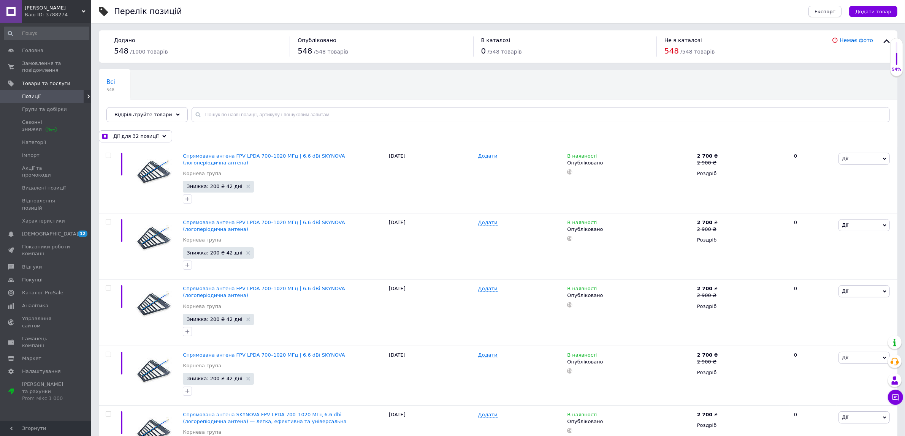
click at [836, 9] on span "Експорт" at bounding box center [824, 12] width 21 height 6
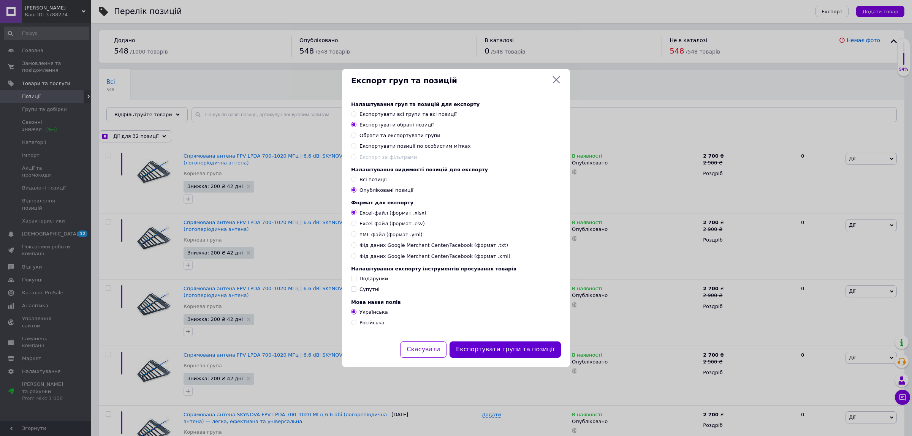
click at [517, 350] on button "Експортувати групи та позиції" at bounding box center [504, 350] width 111 height 16
checkbox input "true"
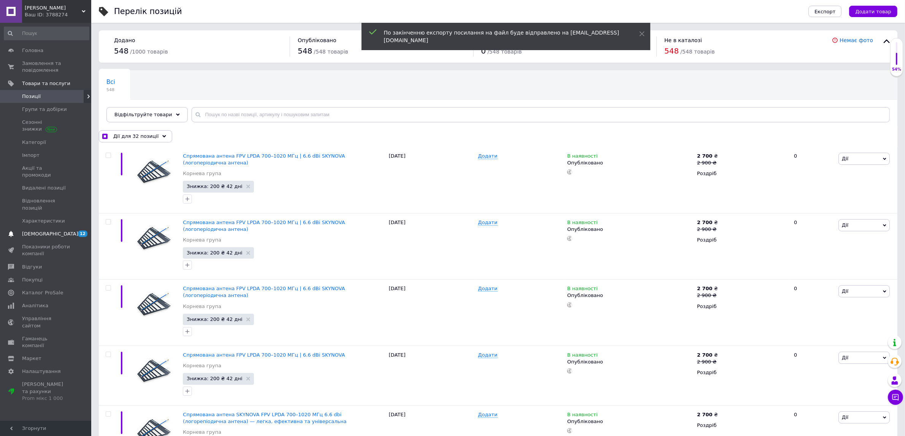
click at [52, 228] on link "Сповіщення 12 0" at bounding box center [46, 234] width 93 height 13
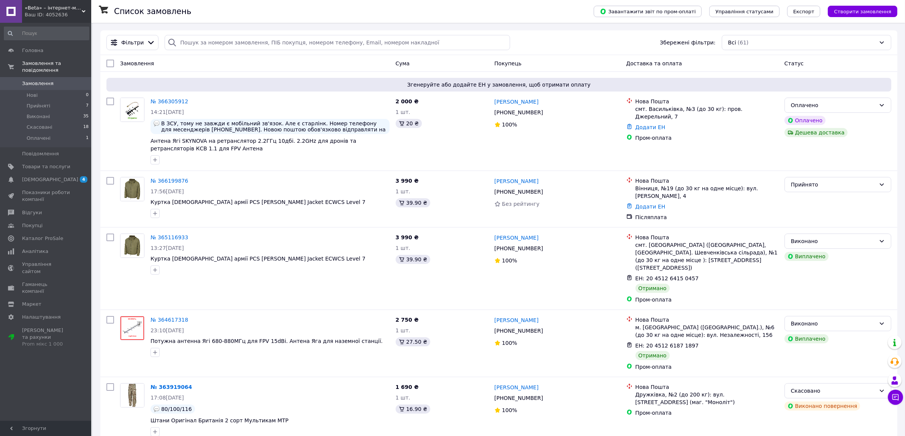
click at [57, 8] on span "«Beta» – інтернет-магазин" at bounding box center [53, 8] width 57 height 7
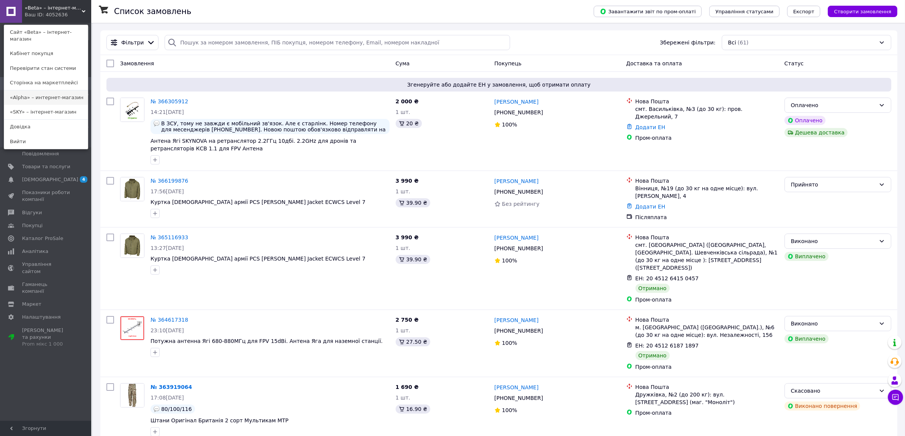
click at [49, 90] on link "«Alpha» – интернет-магазин" at bounding box center [46, 97] width 84 height 14
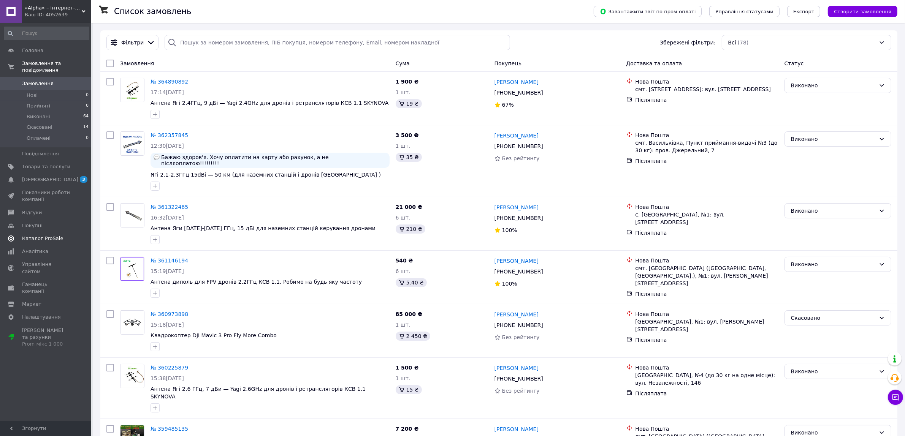
click at [52, 232] on link "Каталог ProSale" at bounding box center [46, 238] width 93 height 13
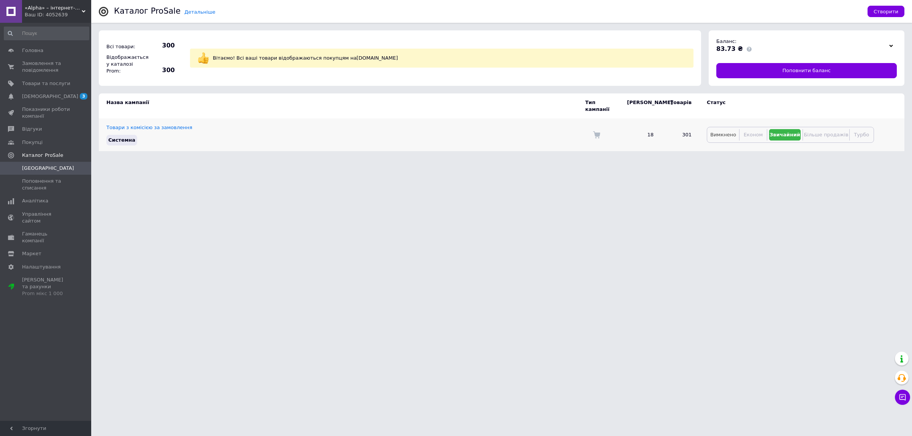
click at [714, 132] on span "Вимкнено" at bounding box center [723, 135] width 26 height 6
click at [71, 77] on link "Товари та послуги" at bounding box center [46, 83] width 93 height 13
